Goal: Information Seeking & Learning: Learn about a topic

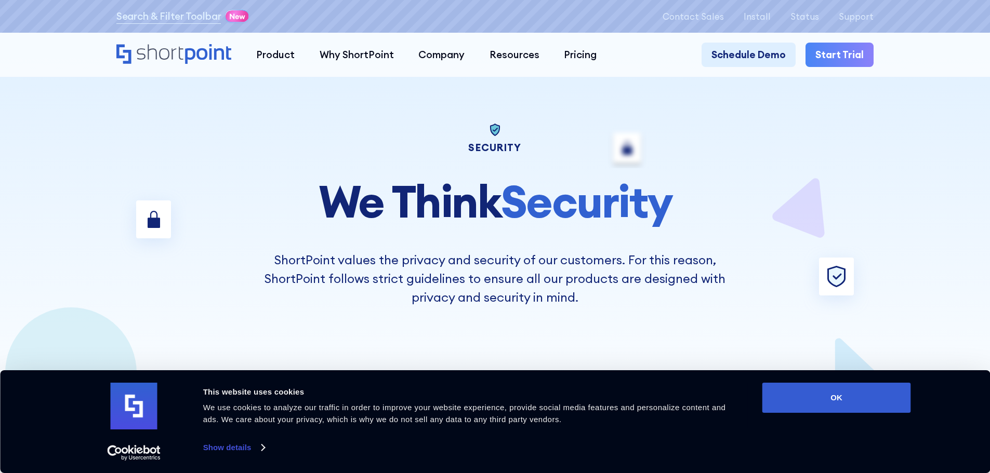
click at [174, 52] on icon "Home" at bounding box center [173, 54] width 115 height 20
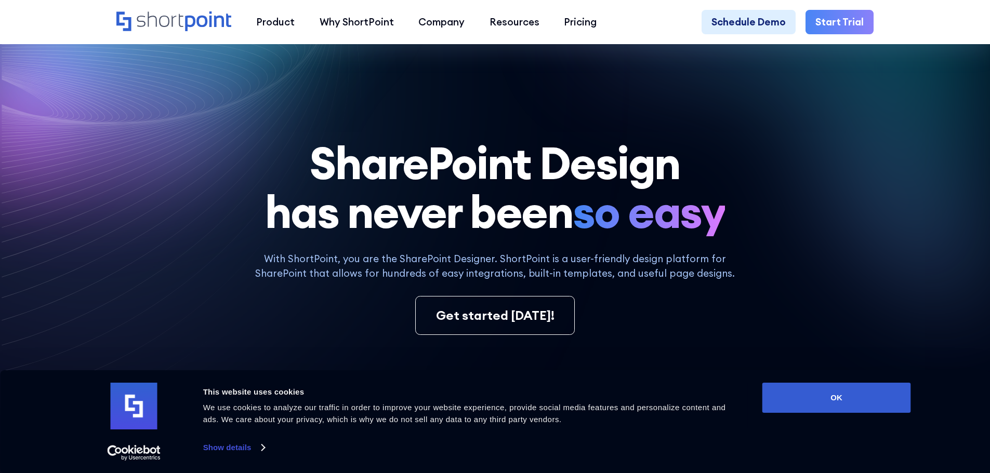
scroll to position [104, 0]
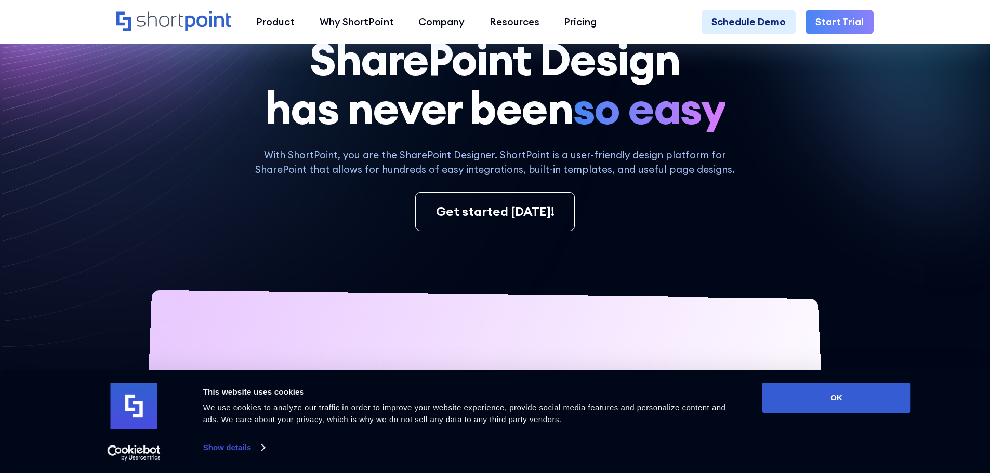
drag, startPoint x: 296, startPoint y: 168, endPoint x: 341, endPoint y: 169, distance: 45.7
click at [341, 169] on p "With ShortPoint, you are the SharePoint Designer. ShortPoint is a user-friendly…" at bounding box center [494, 163] width 501 height 30
drag, startPoint x: 394, startPoint y: 169, endPoint x: 456, endPoint y: 168, distance: 61.8
click at [456, 168] on p "With ShortPoint, you are the SharePoint Designer. ShortPoint is a user-friendly…" at bounding box center [494, 163] width 501 height 30
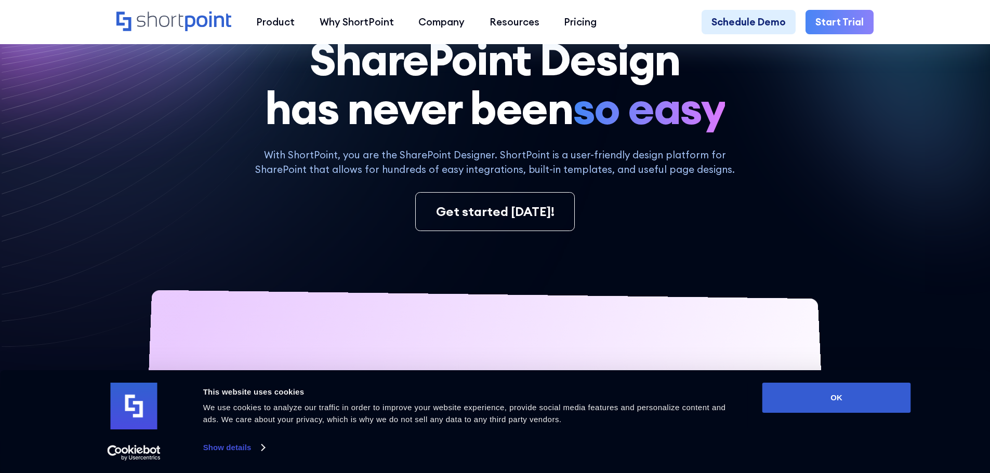
click at [443, 164] on p "With ShortPoint, you are the SharePoint Designer. ShortPoint is a user-friendly…" at bounding box center [494, 163] width 501 height 30
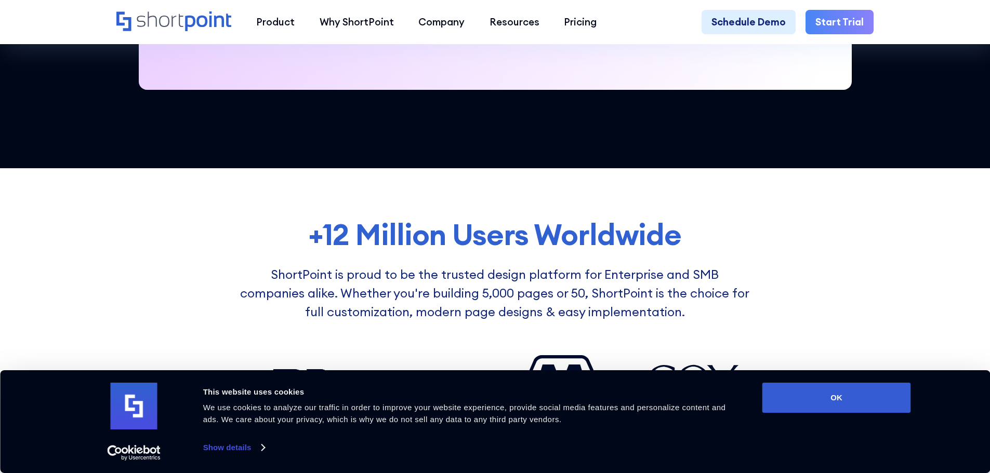
scroll to position [831, 0]
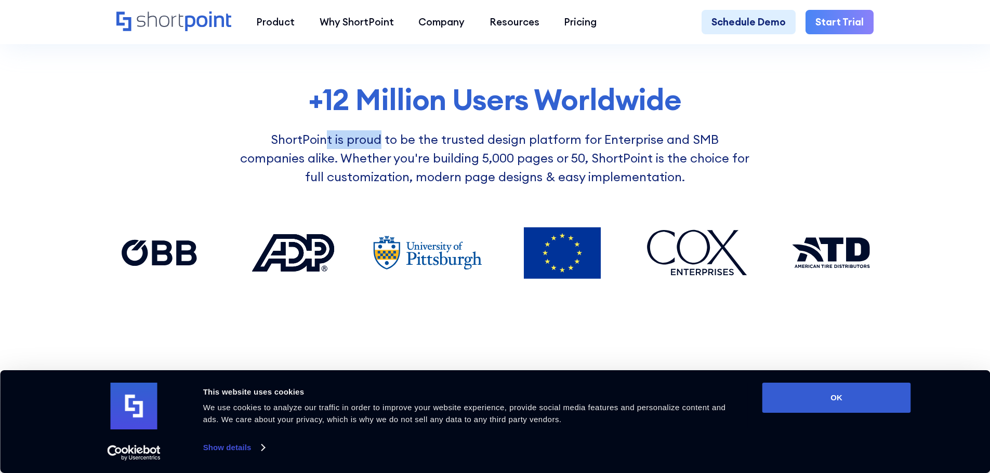
drag, startPoint x: 298, startPoint y: 142, endPoint x: 351, endPoint y: 155, distance: 55.1
click at [351, 155] on p "ShortPoint is proud to be the trusted design platform for Enterprise and SMB co…" at bounding box center [494, 158] width 513 height 56
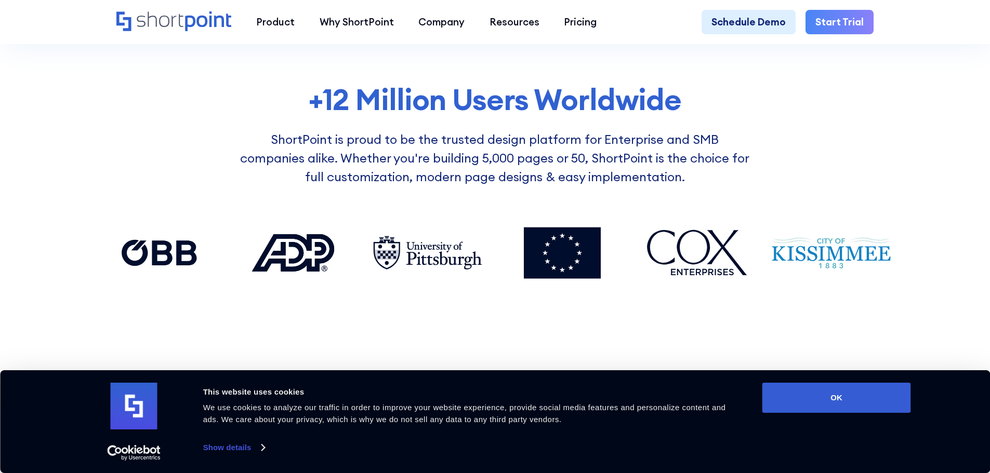
click at [399, 142] on p "ShortPoint is proud to be the trusted design platform for Enterprise and SMB co…" at bounding box center [494, 158] width 513 height 56
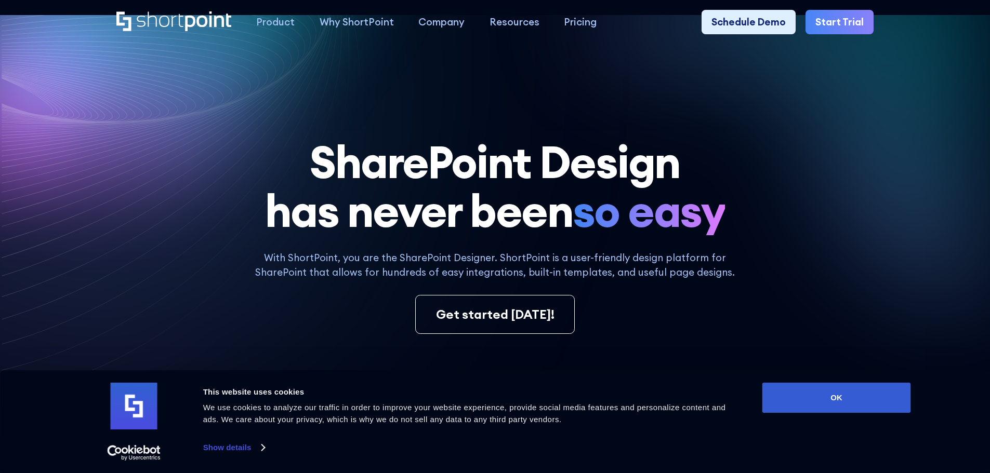
scroll to position [0, 0]
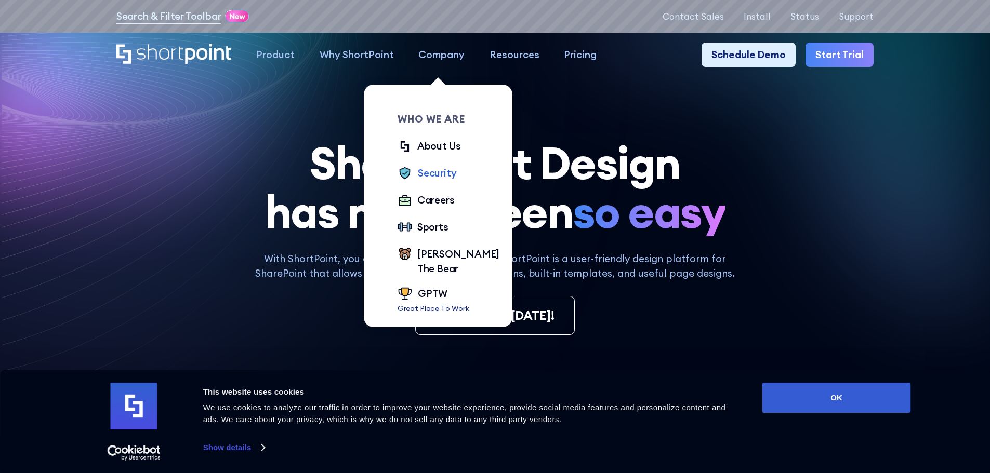
click at [431, 175] on div "Security" at bounding box center [437, 173] width 38 height 15
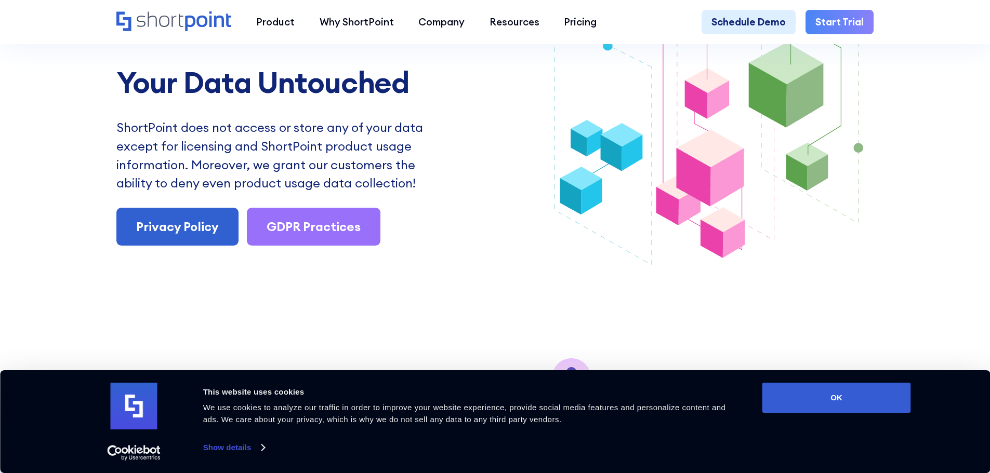
scroll to position [1455, 0]
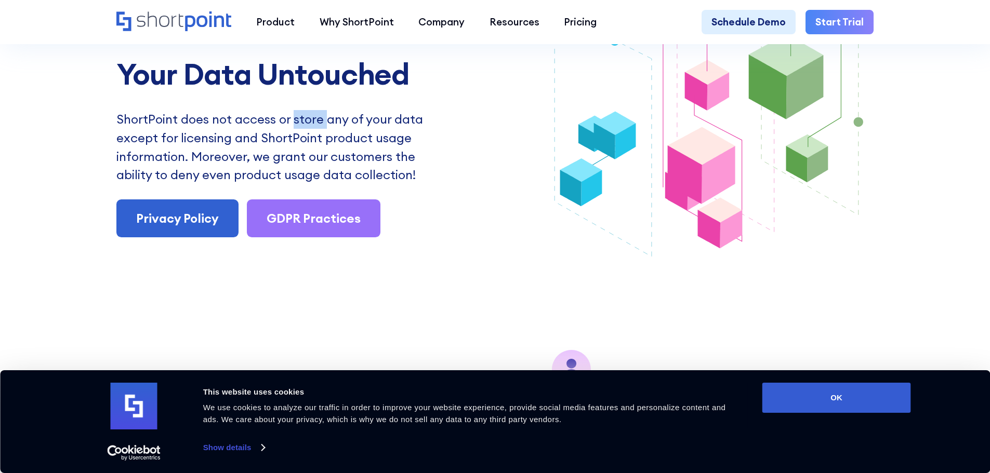
drag, startPoint x: 292, startPoint y: 137, endPoint x: 325, endPoint y: 138, distance: 33.3
click at [325, 138] on p "ShortPoint does not access or store any of your data except for licensing and S…" at bounding box center [277, 147] width 322 height 74
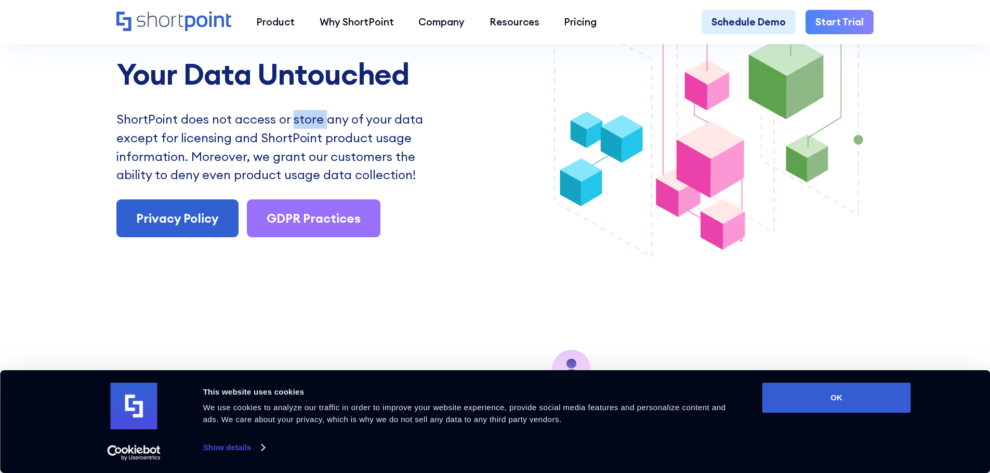
click at [325, 138] on p "ShortPoint does not access or store any of your data except for licensing and S…" at bounding box center [277, 147] width 322 height 74
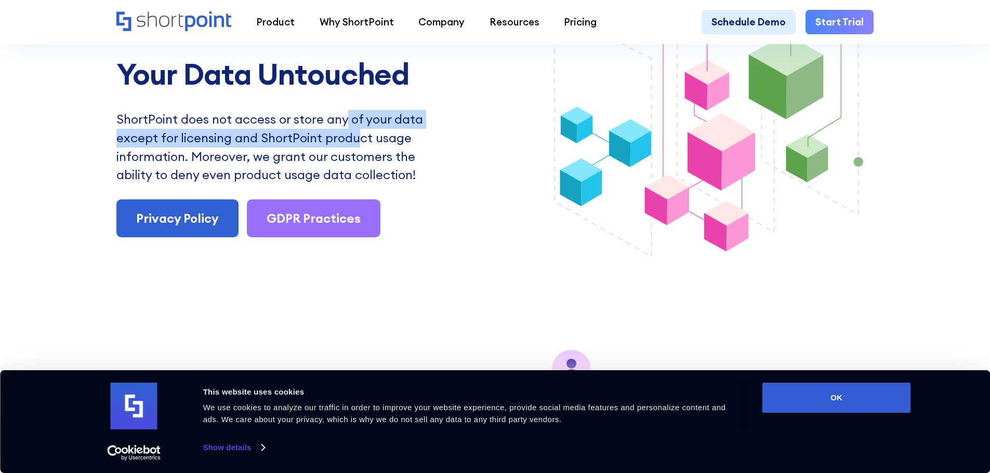
drag, startPoint x: 345, startPoint y: 139, endPoint x: 353, endPoint y: 159, distance: 21.9
click at [353, 159] on p "ShortPoint does not access or store any of your data except for licensing and S…" at bounding box center [277, 147] width 322 height 74
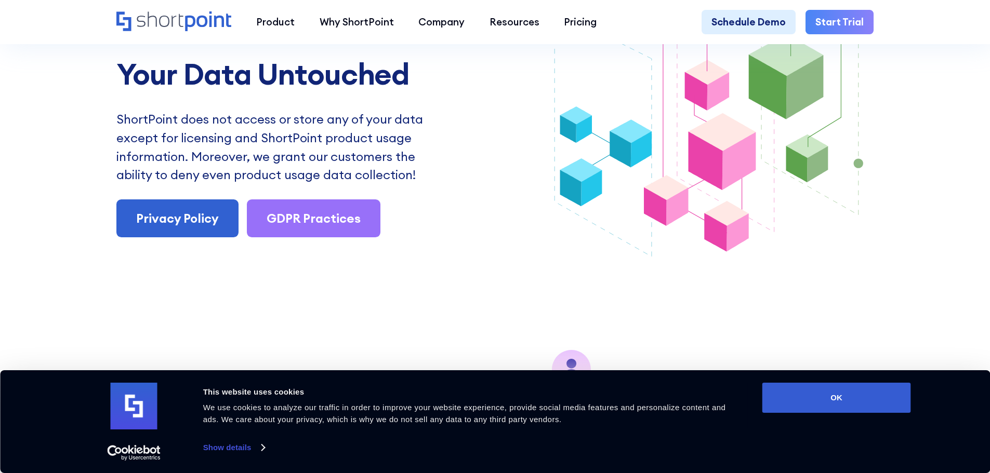
click at [343, 160] on p "ShortPoint does not access or store any of your data except for licensing and S…" at bounding box center [277, 147] width 322 height 74
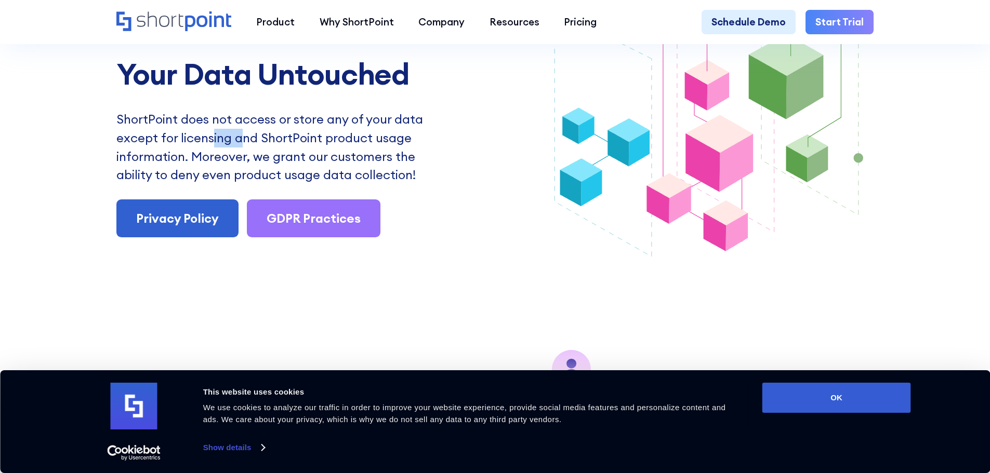
drag, startPoint x: 209, startPoint y: 151, endPoint x: 241, endPoint y: 147, distance: 31.4
click at [241, 147] on p "ShortPoint does not access or store any of your data except for licensing and S…" at bounding box center [277, 147] width 322 height 74
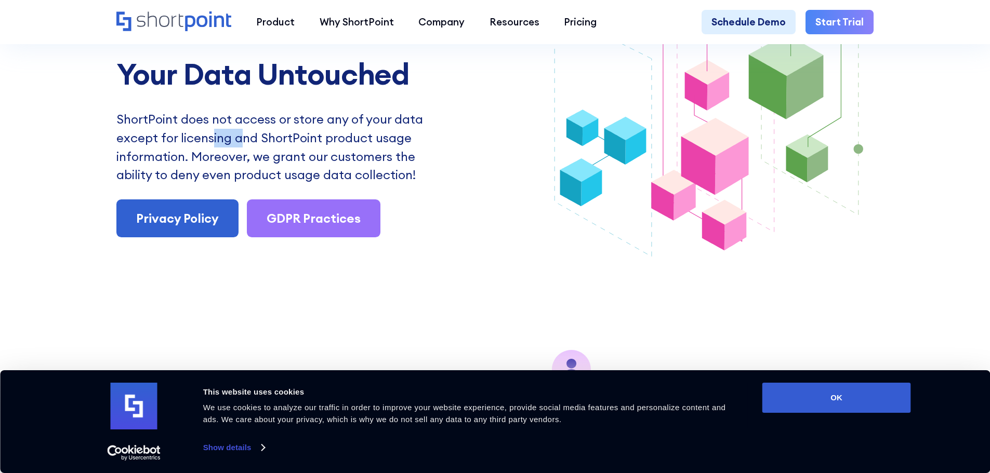
click at [241, 147] on p "ShortPoint does not access or store any of your data except for licensing and S…" at bounding box center [277, 147] width 322 height 74
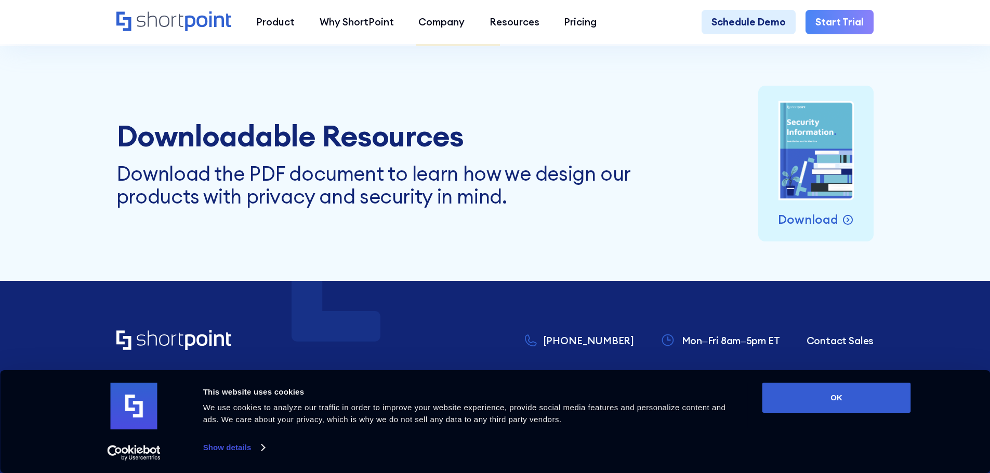
scroll to position [4681, 0]
